Goal: Task Accomplishment & Management: Complete application form

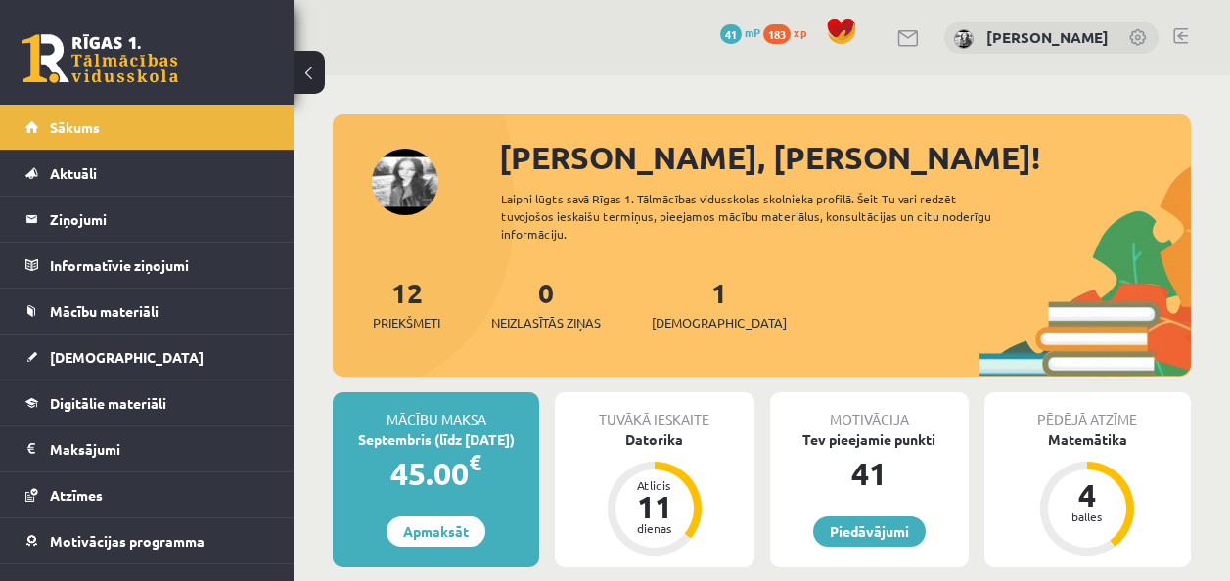
scroll to position [98, 0]
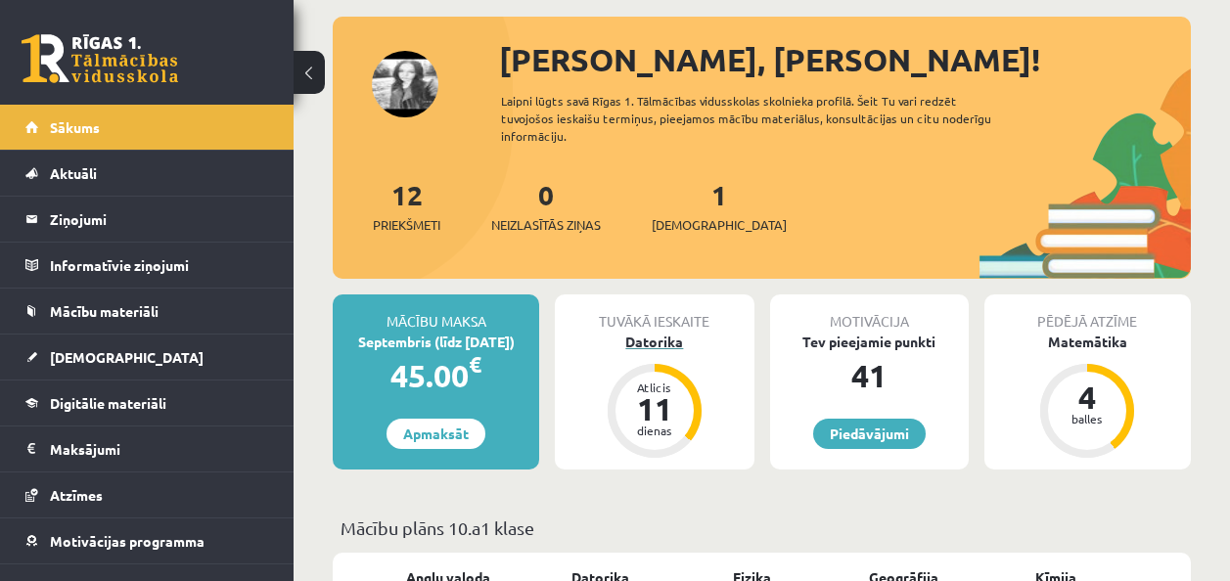
click at [637, 405] on div "11" at bounding box center [654, 408] width 59 height 31
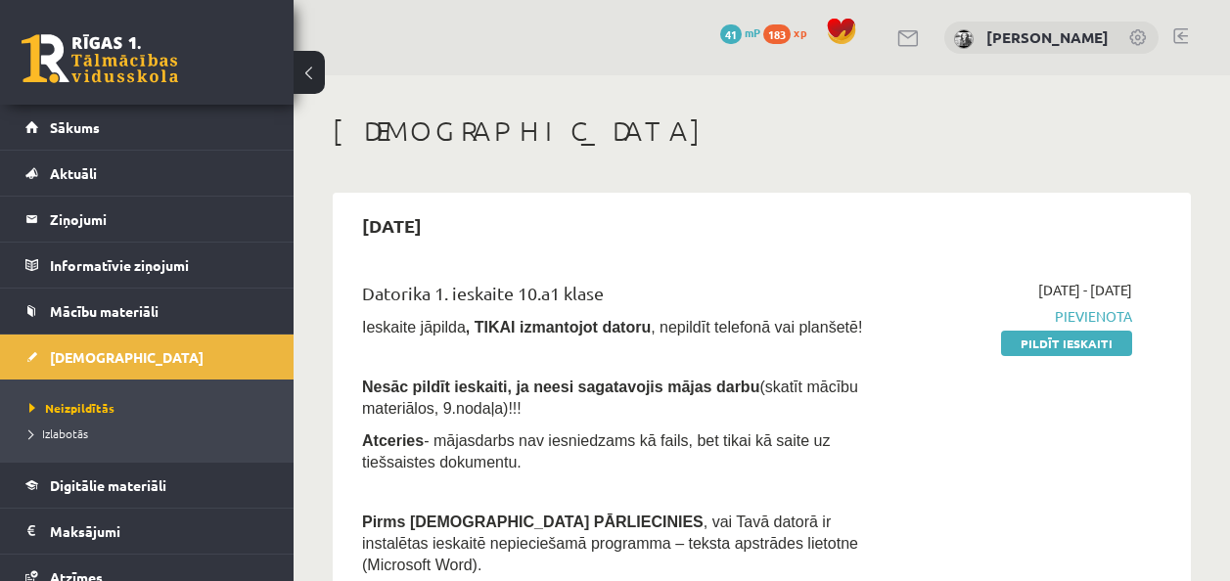
scroll to position [98, 0]
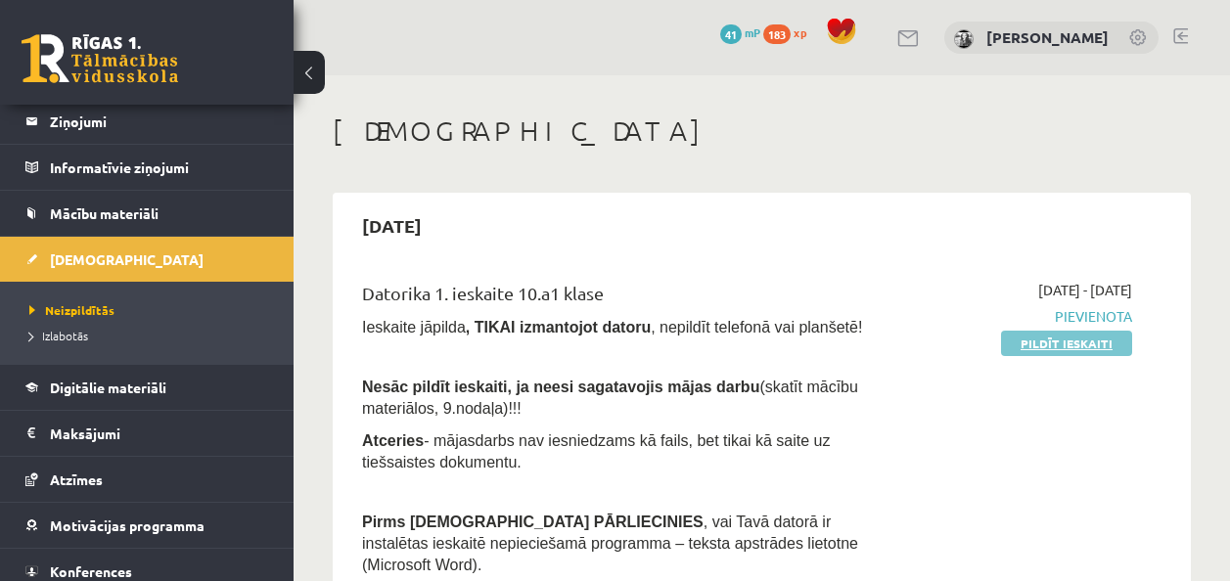
click at [1070, 344] on link "Pildīt ieskaiti" at bounding box center [1066, 343] width 131 height 25
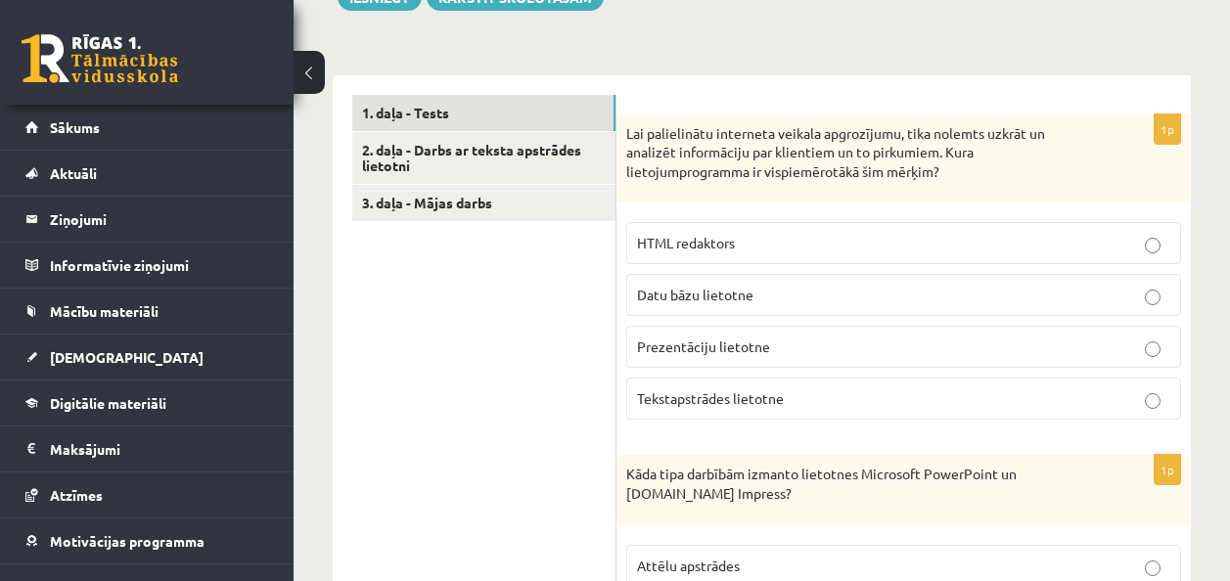
scroll to position [587, 0]
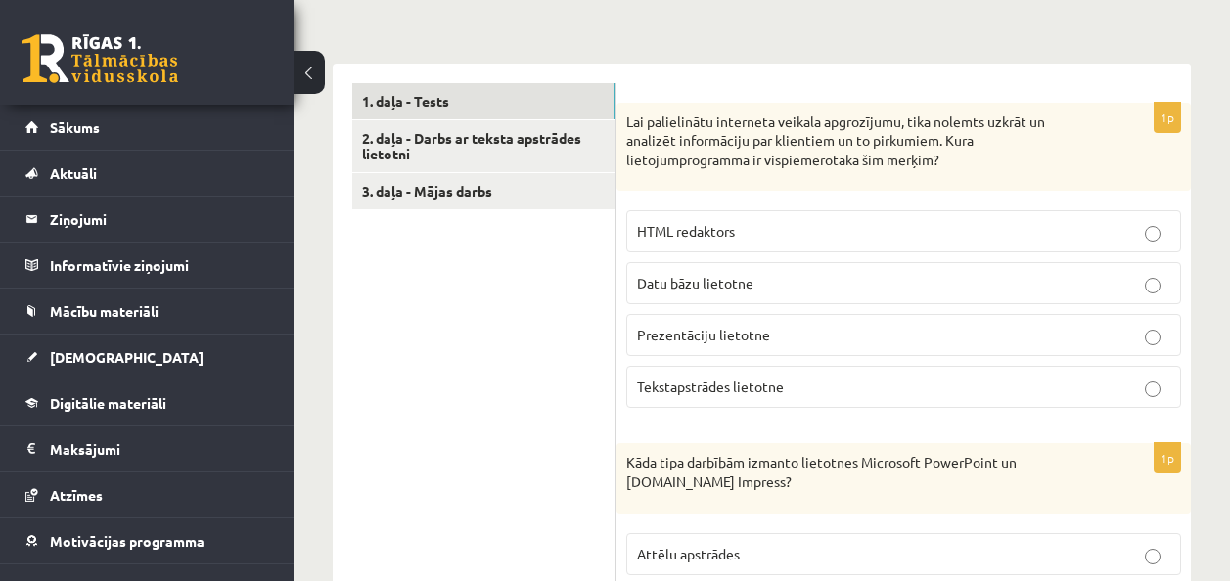
click at [739, 275] on p "Datu bāzu lietotne" at bounding box center [903, 283] width 533 height 21
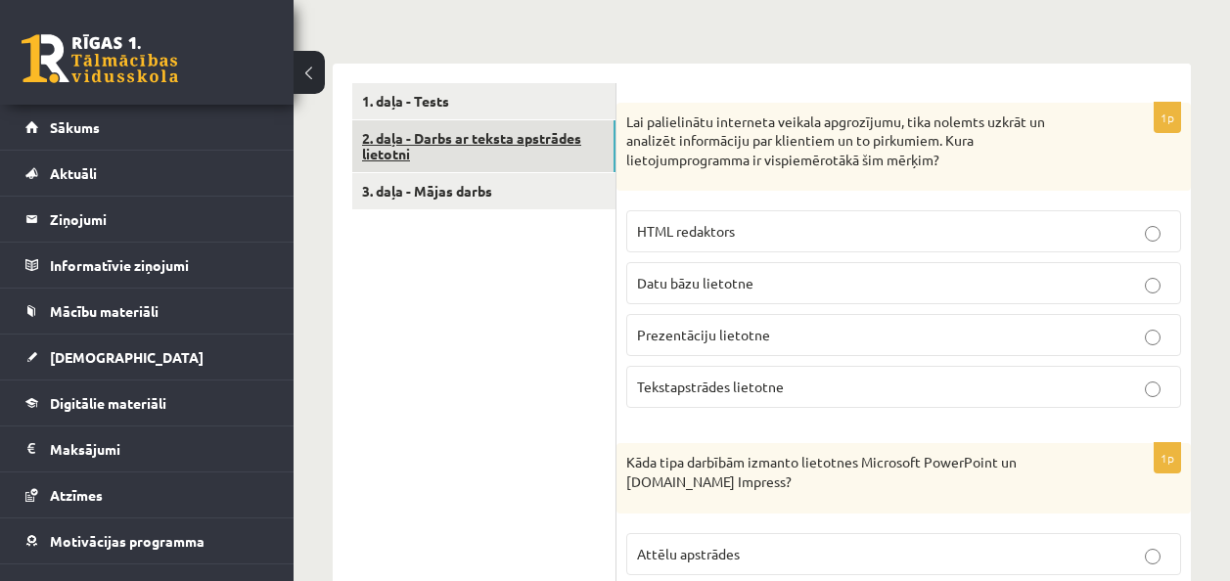
click at [533, 151] on link "2. daļa - Darbs ar teksta apstrādes lietotni" at bounding box center [483, 146] width 263 height 53
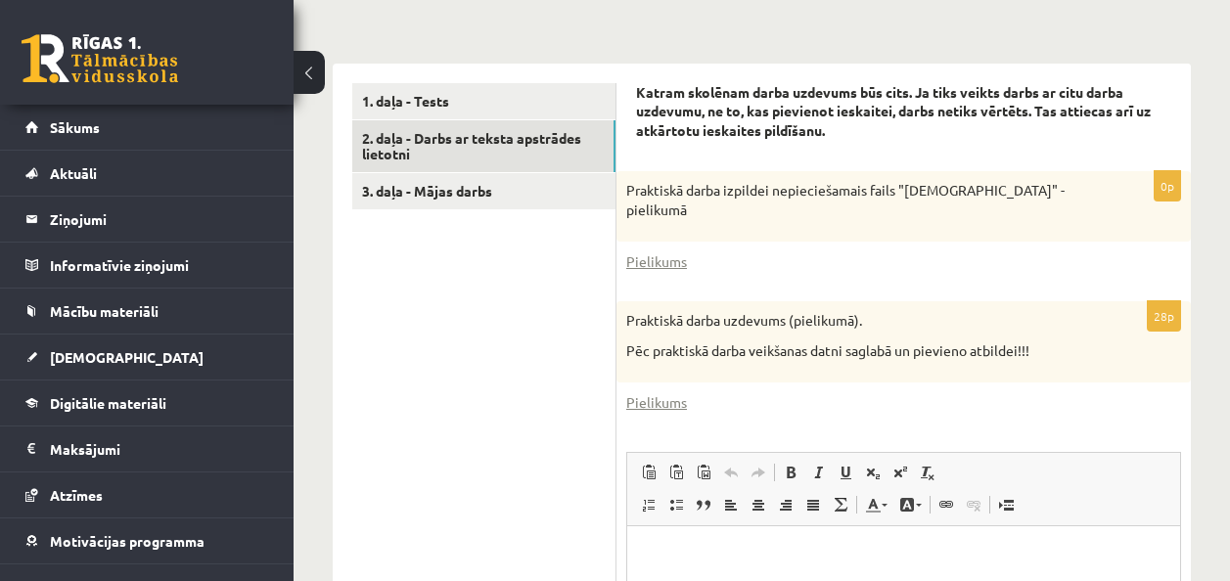
scroll to position [0, 0]
click at [670, 263] on link "Pielikums" at bounding box center [656, 262] width 61 height 21
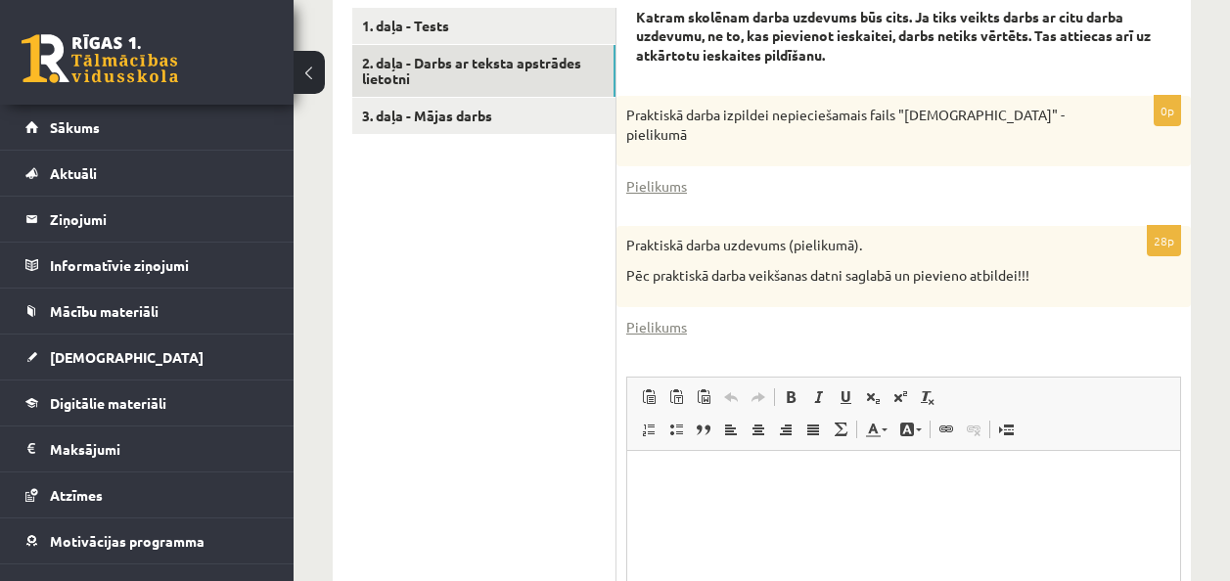
scroll to position [685, 0]
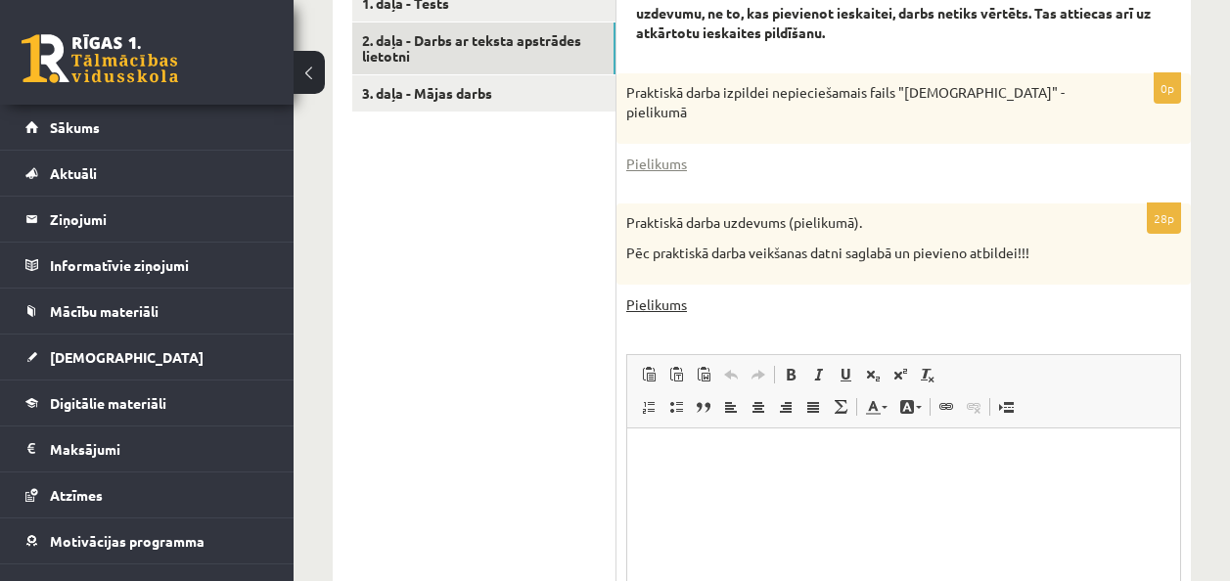
click at [668, 309] on link "Pielikums" at bounding box center [656, 305] width 61 height 21
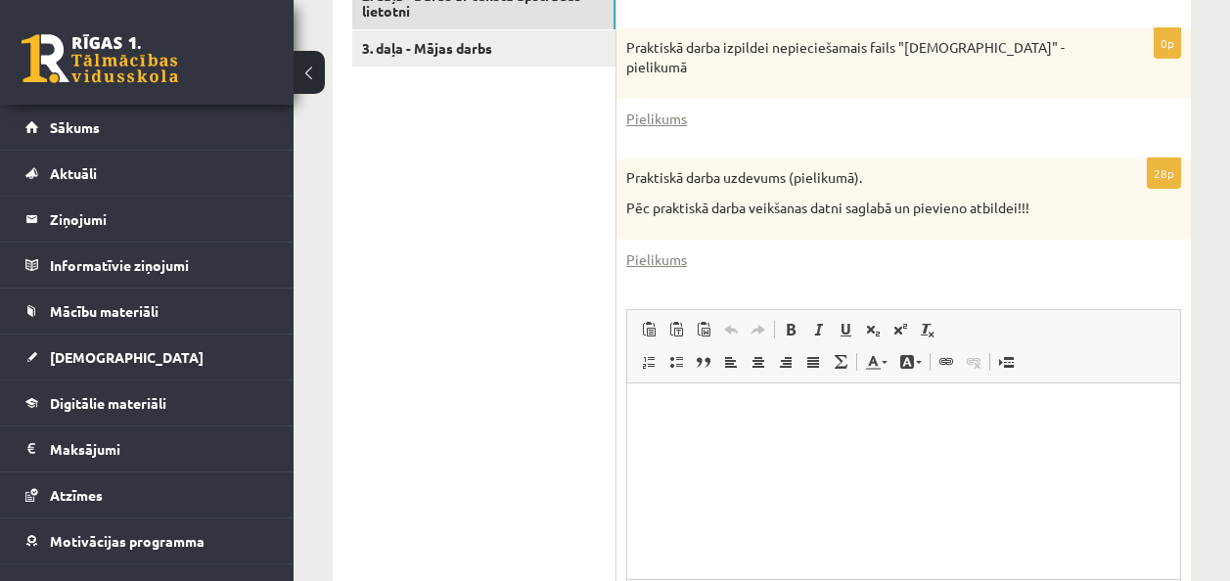
scroll to position [632, 0]
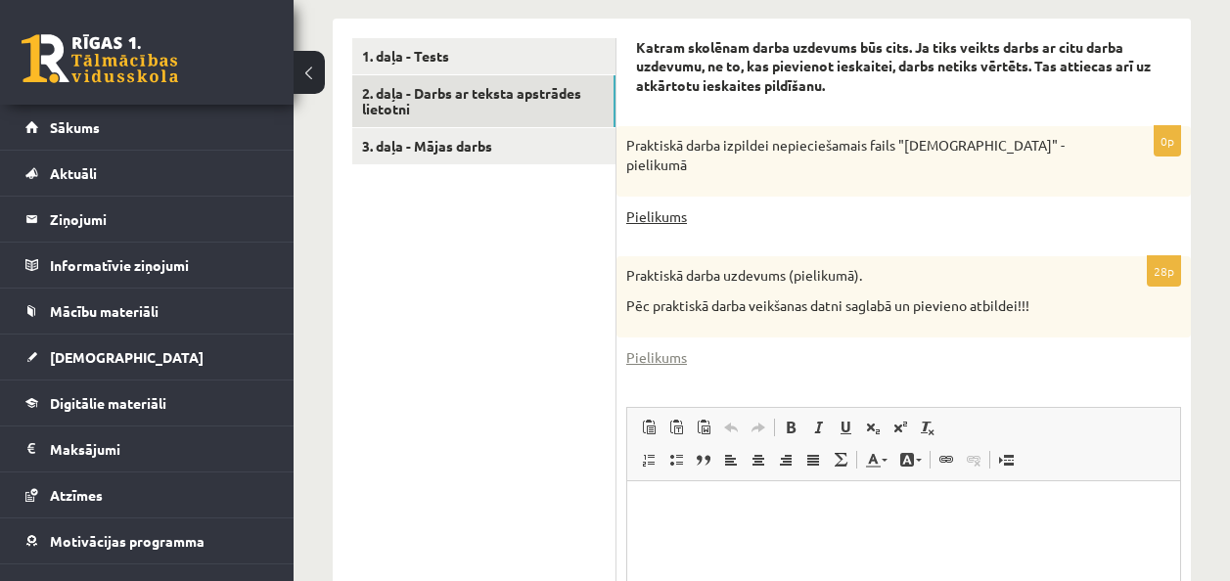
click at [668, 222] on link "Pielikums" at bounding box center [656, 217] width 61 height 21
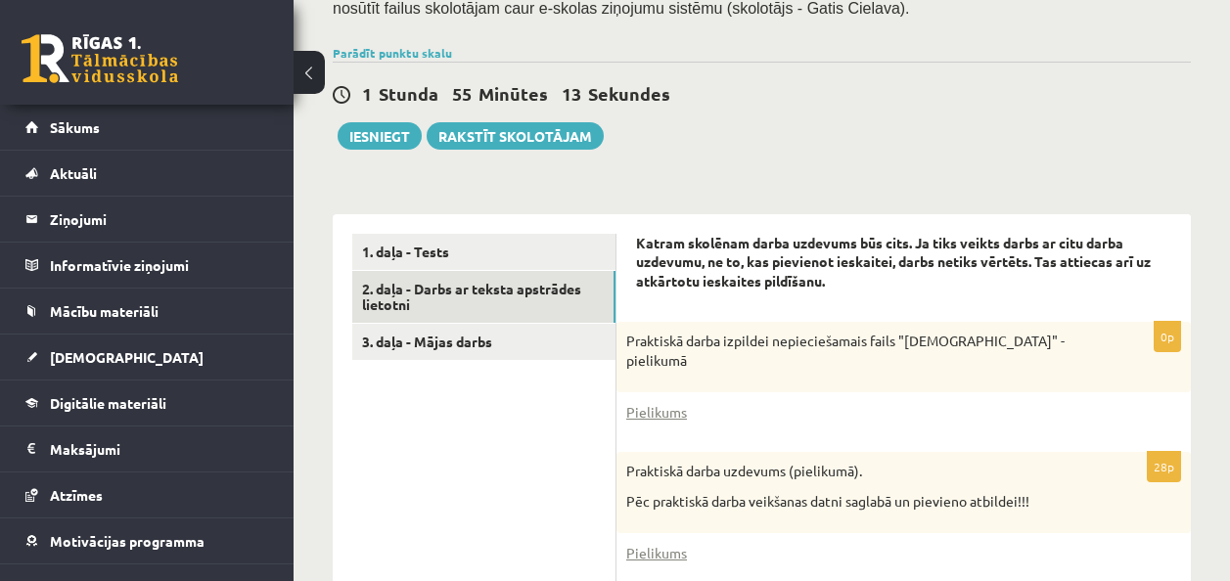
scroll to position [241, 0]
